Goal: Information Seeking & Learning: Learn about a topic

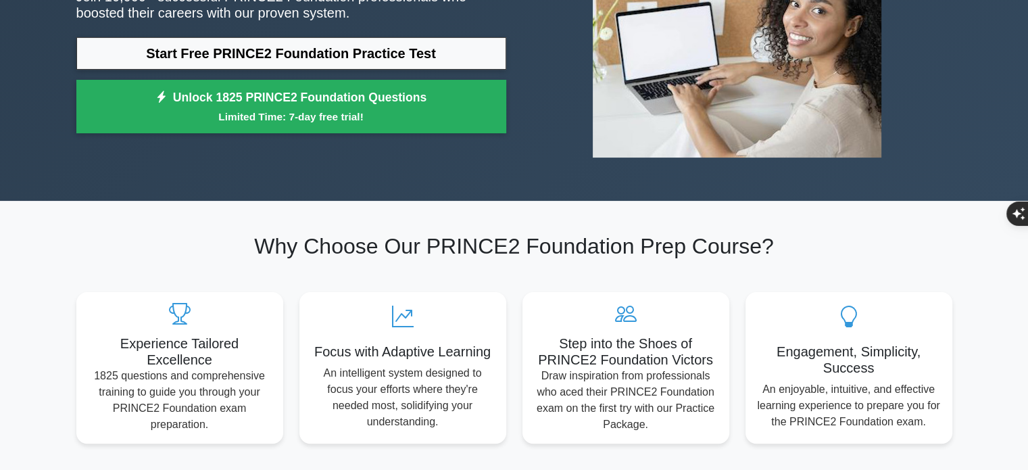
scroll to position [203, 0]
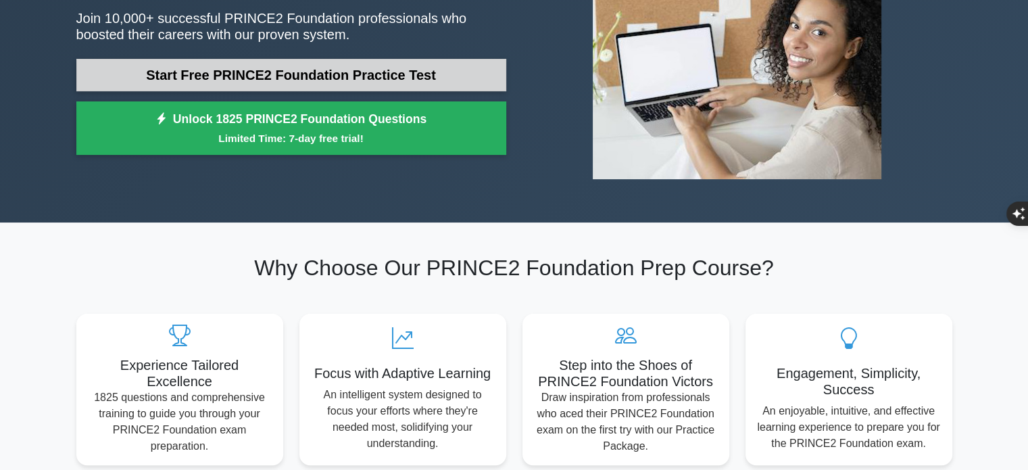
click at [305, 65] on link "Start Free PRINCE2 Foundation Practice Test" at bounding box center [291, 75] width 430 height 32
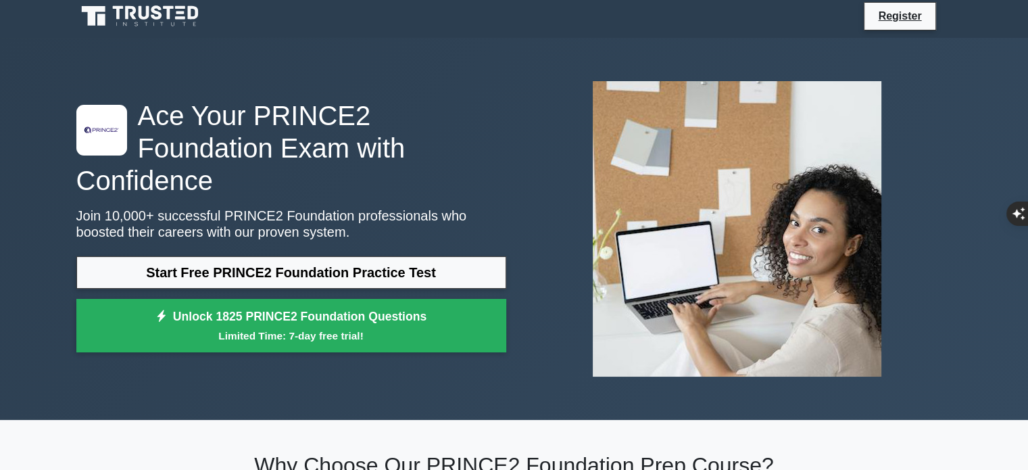
scroll to position [0, 0]
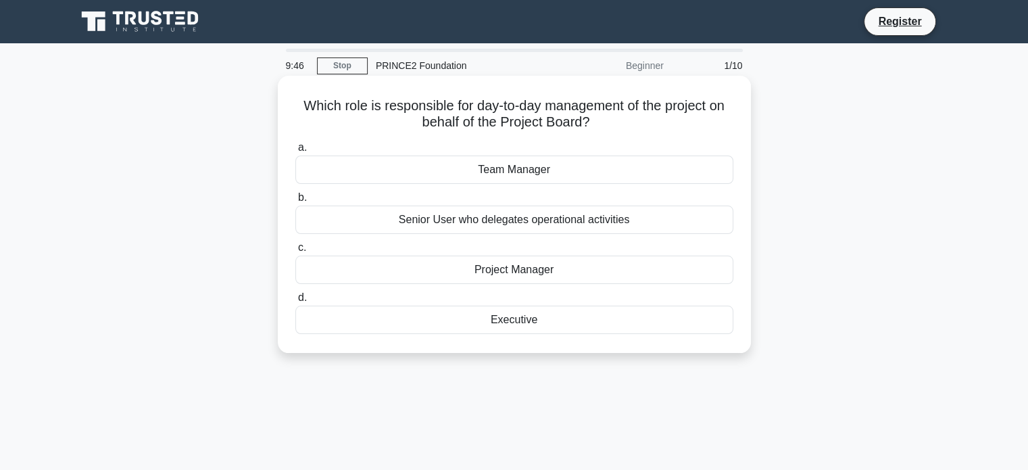
click at [497, 176] on div "Team Manager" at bounding box center [514, 169] width 438 height 28
click at [295, 152] on input "a. Team Manager" at bounding box center [295, 147] width 0 height 9
